Goal: Transaction & Acquisition: Purchase product/service

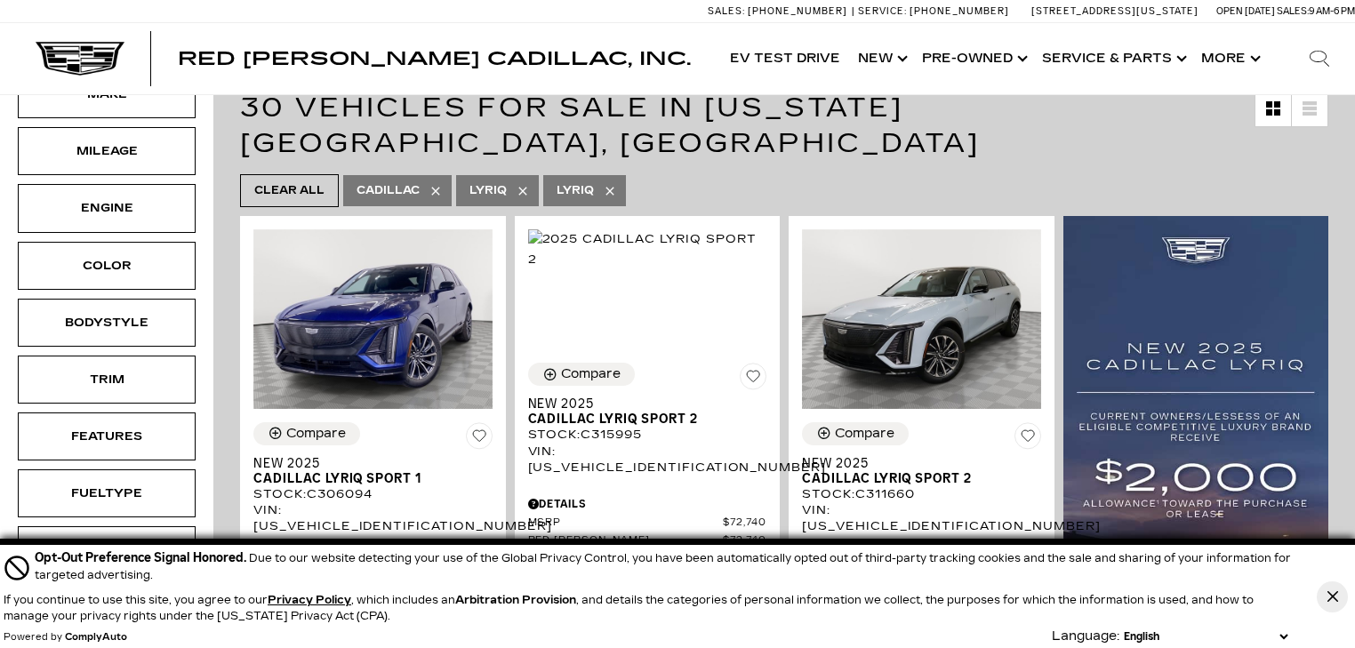
scroll to position [356, 0]
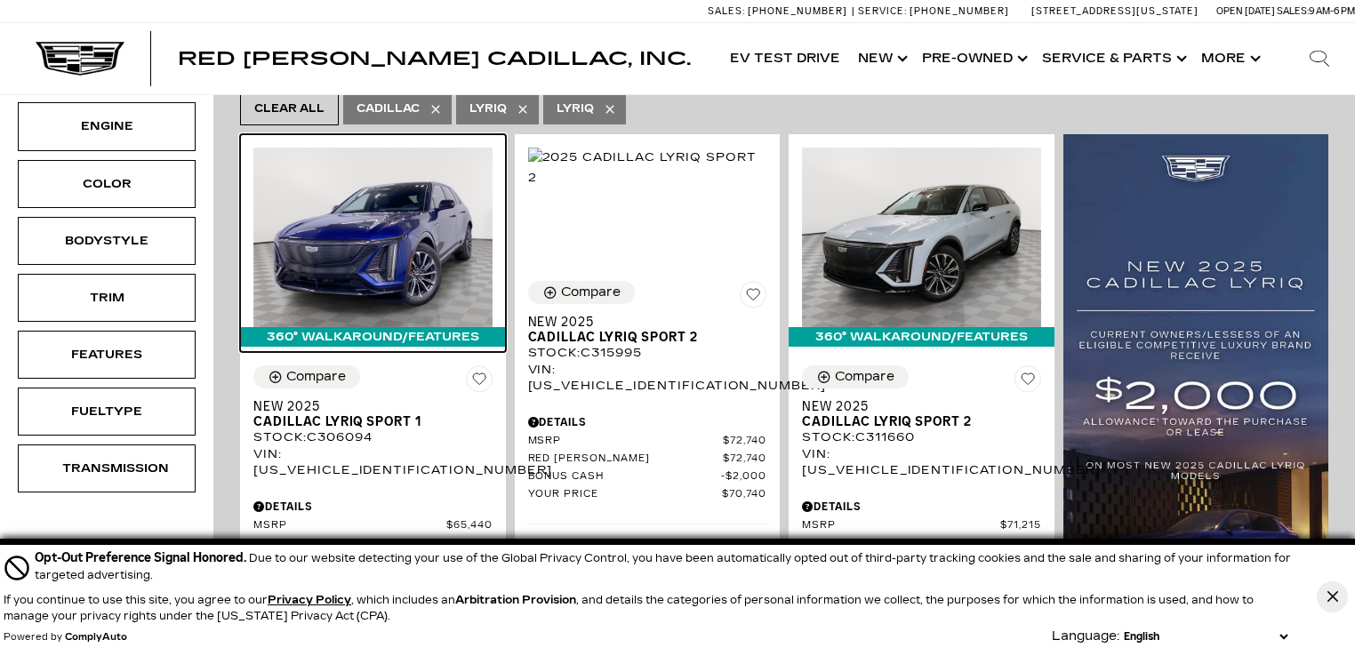
click at [388, 185] on img at bounding box center [372, 237] width 239 height 179
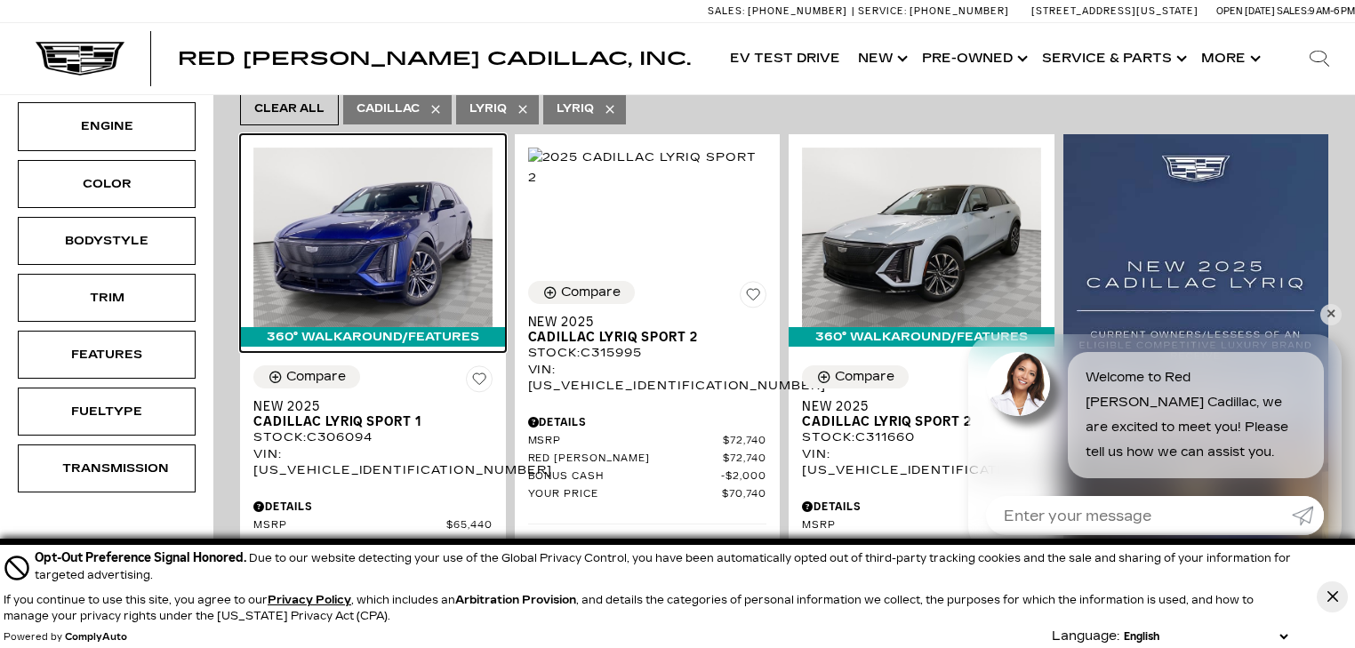
click at [409, 187] on img at bounding box center [372, 237] width 239 height 179
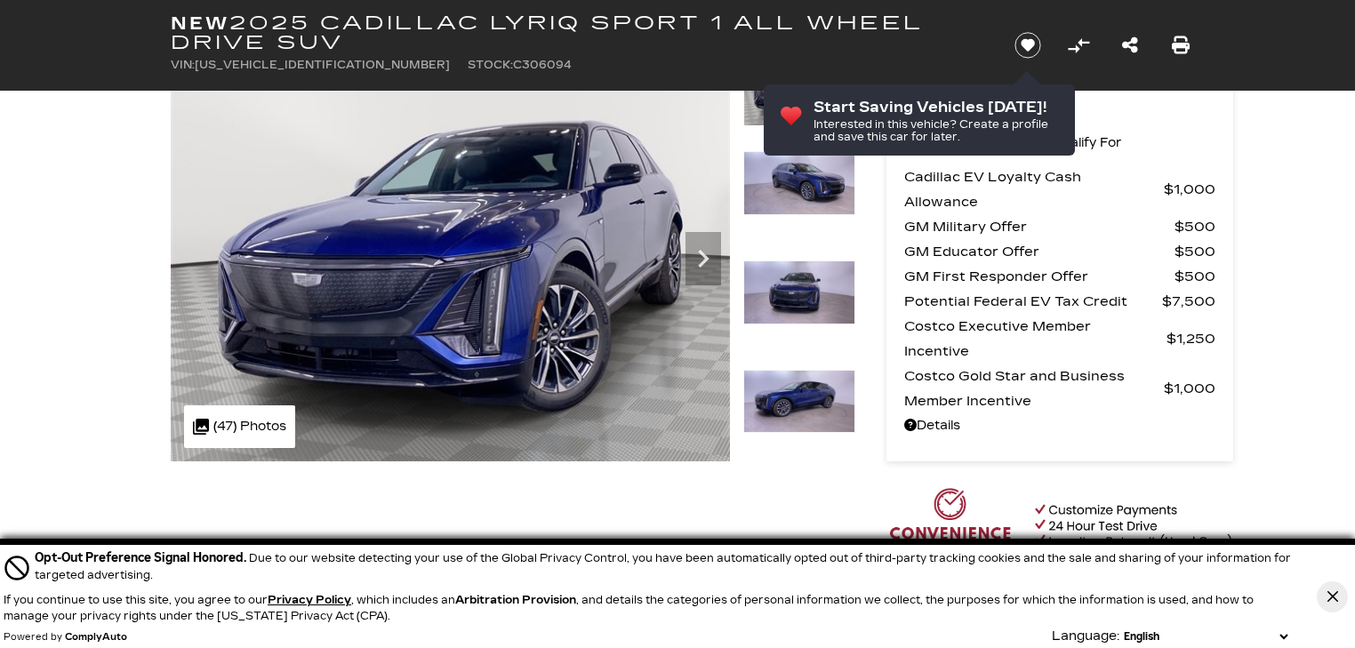
click at [700, 256] on icon "Next" at bounding box center [703, 259] width 36 height 36
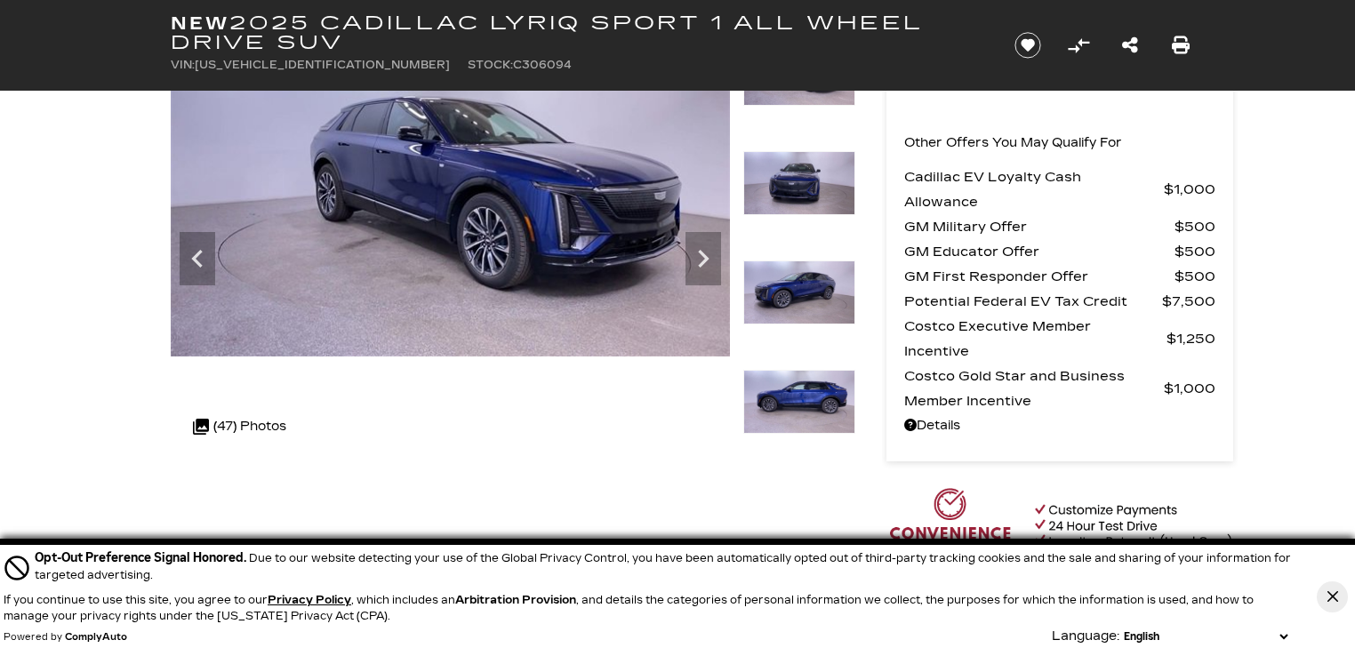
click at [711, 248] on icon "Next" at bounding box center [703, 259] width 36 height 36
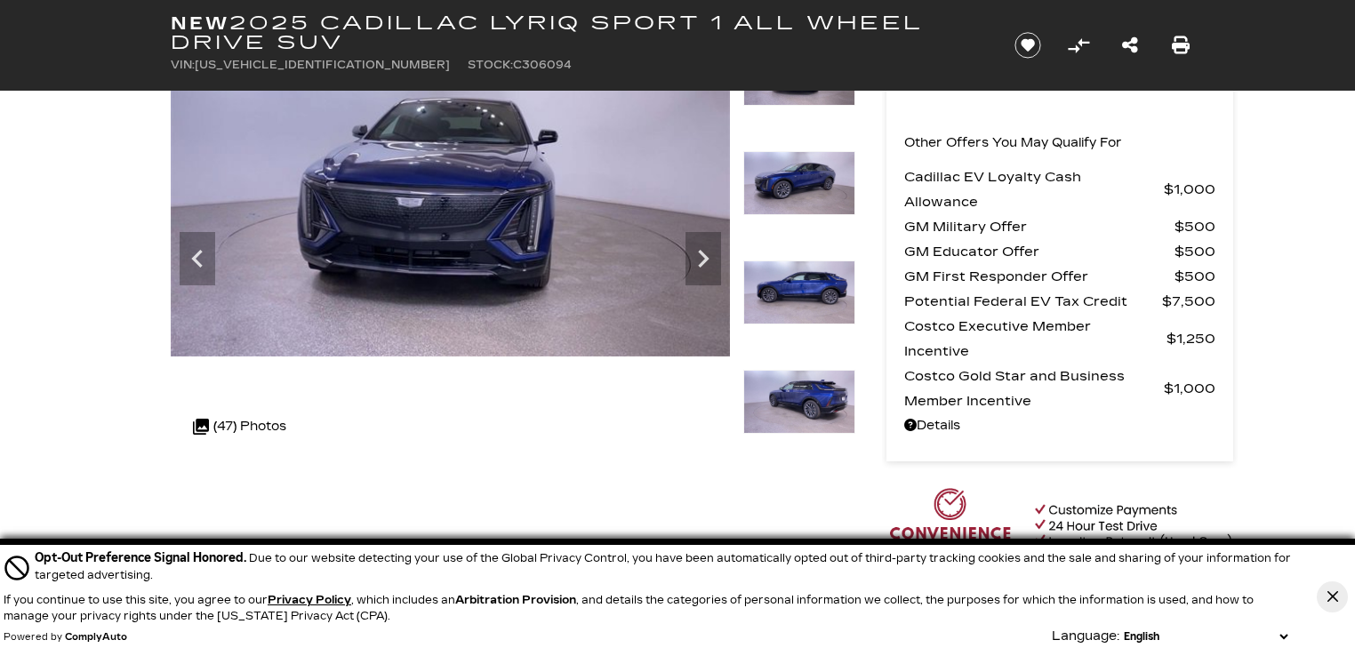
click at [711, 248] on icon "Next" at bounding box center [703, 259] width 36 height 36
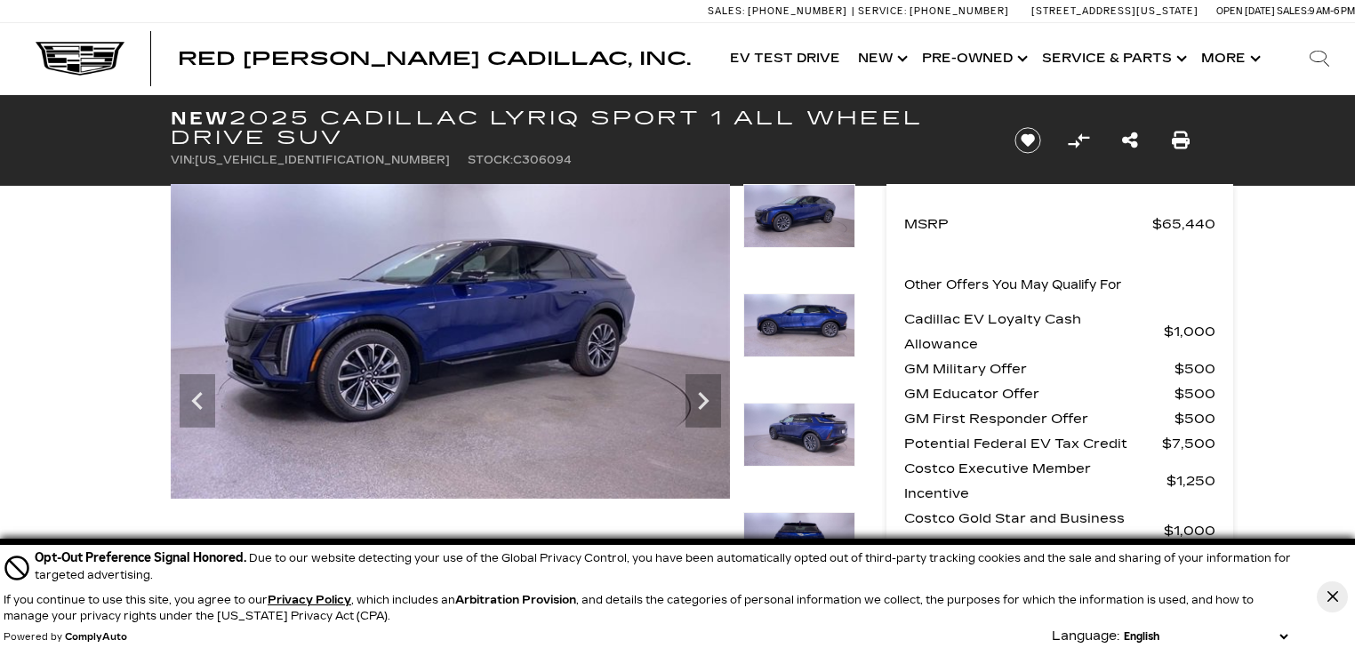
click at [708, 370] on img at bounding box center [450, 341] width 559 height 315
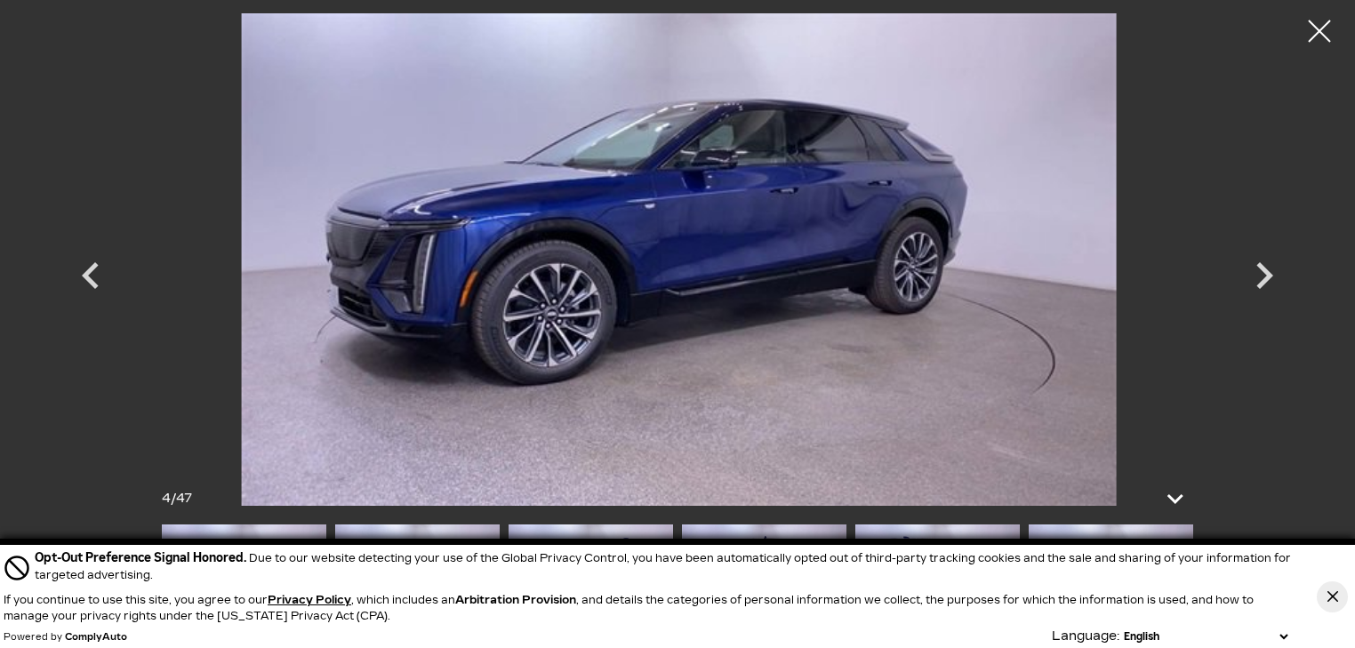
click at [1260, 257] on icon "Next" at bounding box center [1263, 275] width 53 height 53
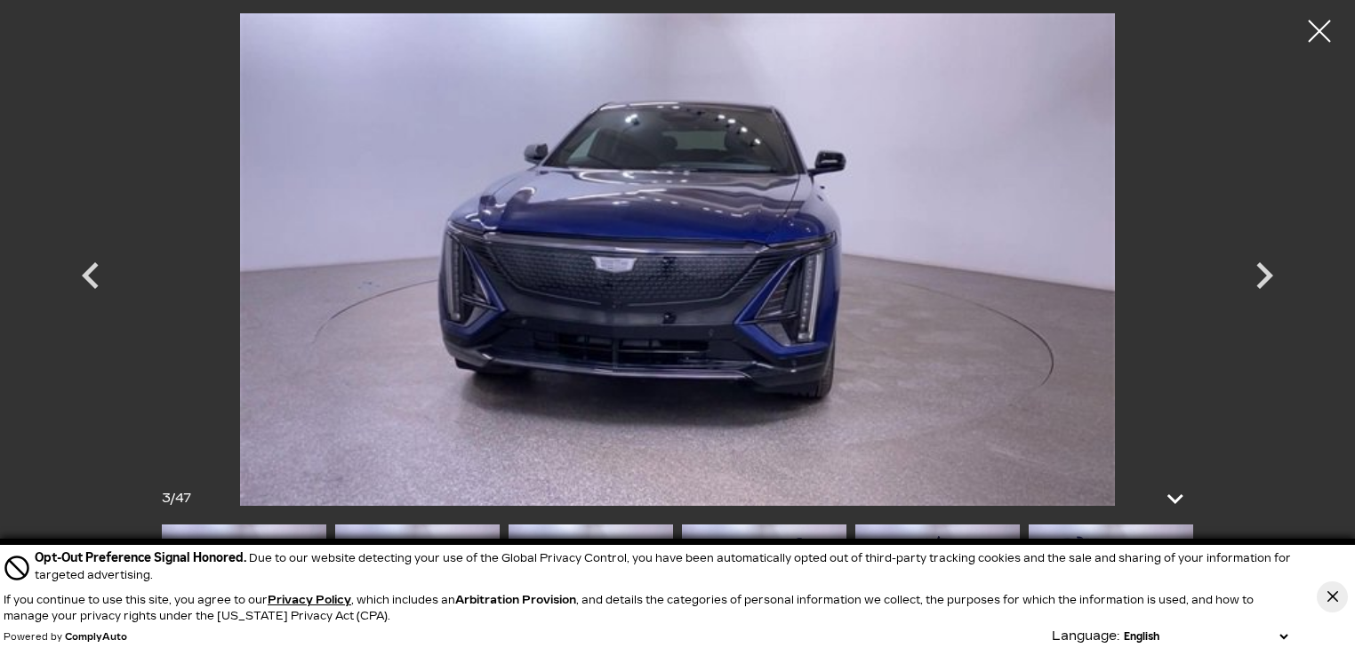
click at [1270, 264] on icon "Next" at bounding box center [1263, 275] width 53 height 53
